Goal: Task Accomplishment & Management: Use online tool/utility

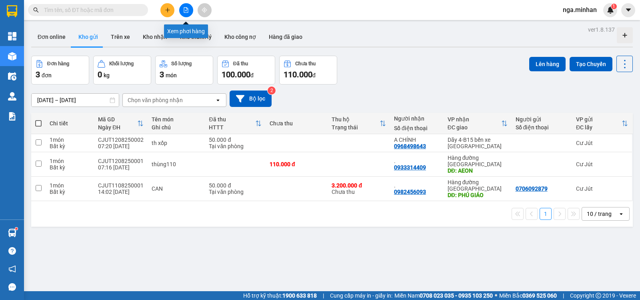
click at [190, 10] on button at bounding box center [186, 10] width 14 height 14
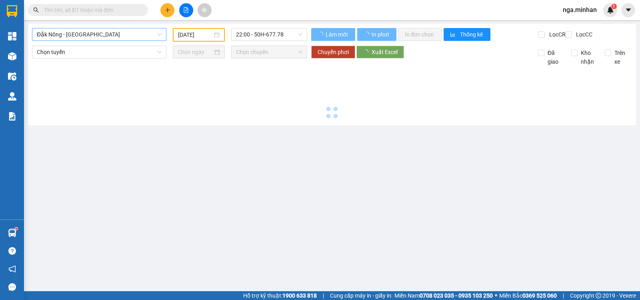
type input "[DATE]"
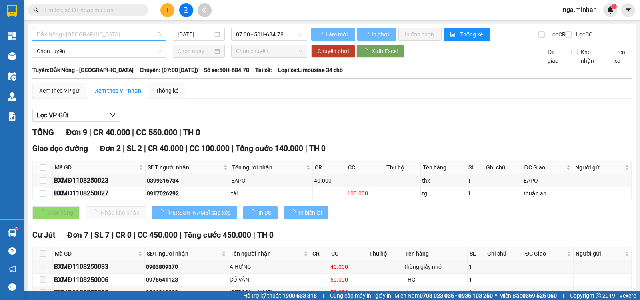
drag, startPoint x: 121, startPoint y: 36, endPoint x: 116, endPoint y: 37, distance: 4.9
click at [121, 36] on span "Đắk Nông - [GEOGRAPHIC_DATA]" at bounding box center [99, 34] width 125 height 12
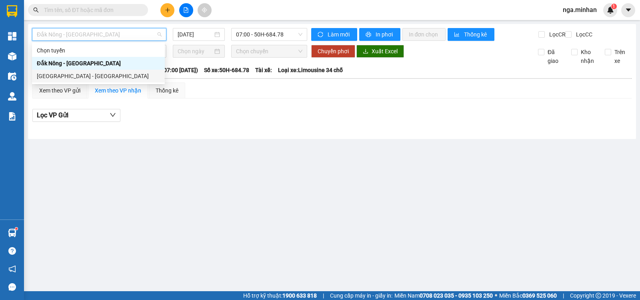
click at [75, 74] on div "[GEOGRAPHIC_DATA] - [GEOGRAPHIC_DATA]" at bounding box center [98, 76] width 123 height 9
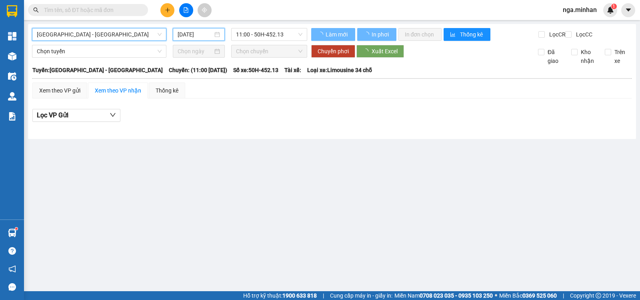
click at [192, 38] on input "[DATE]" at bounding box center [196, 34] width 36 height 9
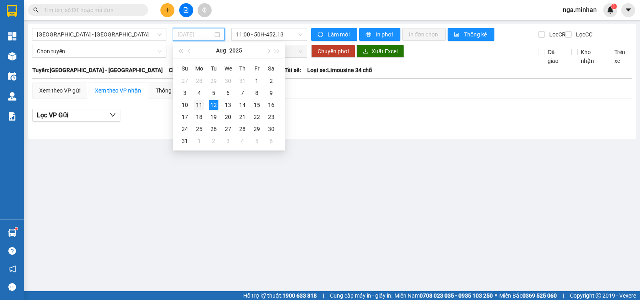
click at [201, 105] on div "11" at bounding box center [199, 105] width 10 height 10
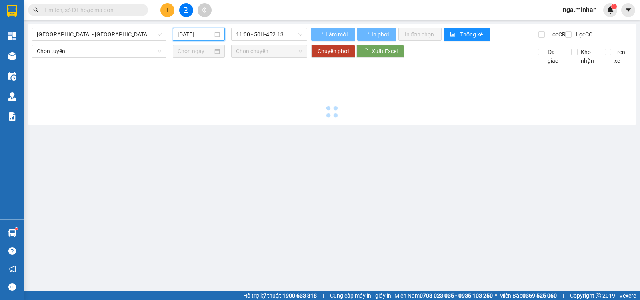
type input "[DATE]"
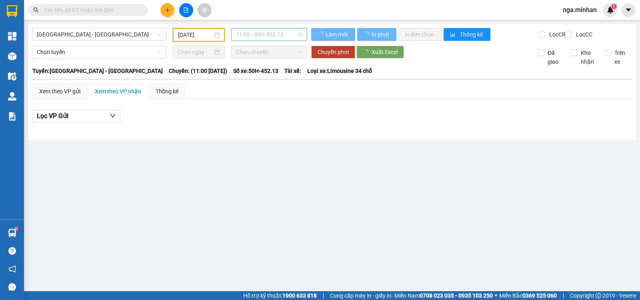
click at [281, 35] on span "11:00 - 50H-452.13" at bounding box center [269, 34] width 66 height 12
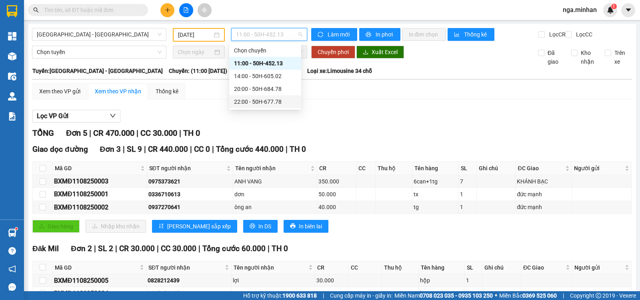
click at [283, 103] on div "22:00 - 50H-677.78" at bounding box center [265, 101] width 62 height 9
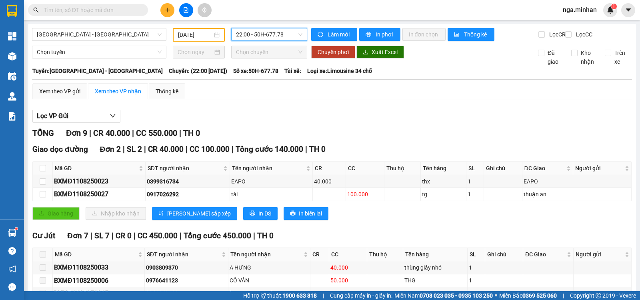
scroll to position [107, 0]
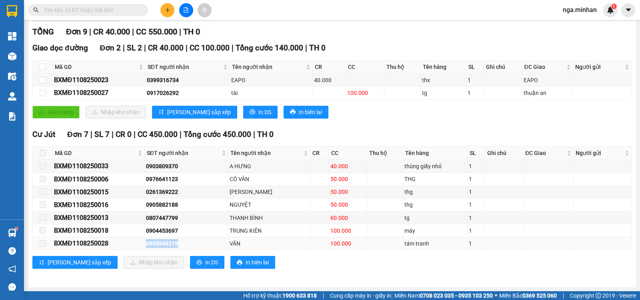
drag, startPoint x: 148, startPoint y: 245, endPoint x: 184, endPoint y: 244, distance: 36.4
click at [184, 244] on div "0935949219" at bounding box center [186, 243] width 81 height 9
copy div "0935949219"
